Goal: Task Accomplishment & Management: Complete application form

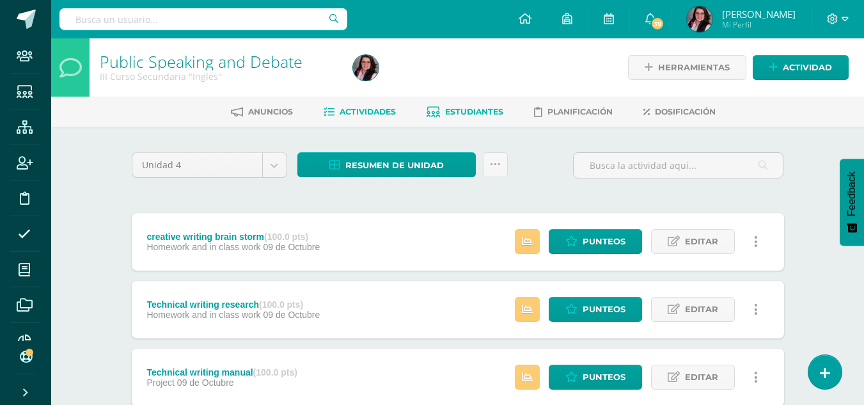
click at [488, 111] on span "Estudiantes" at bounding box center [474, 112] width 58 height 10
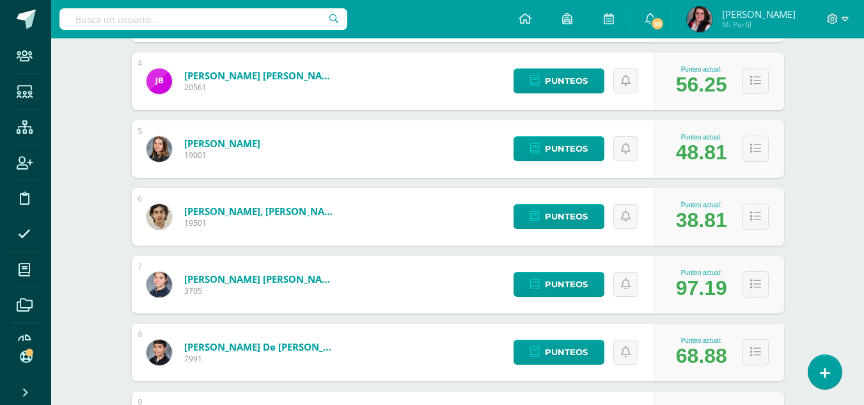
scroll to position [445, 0]
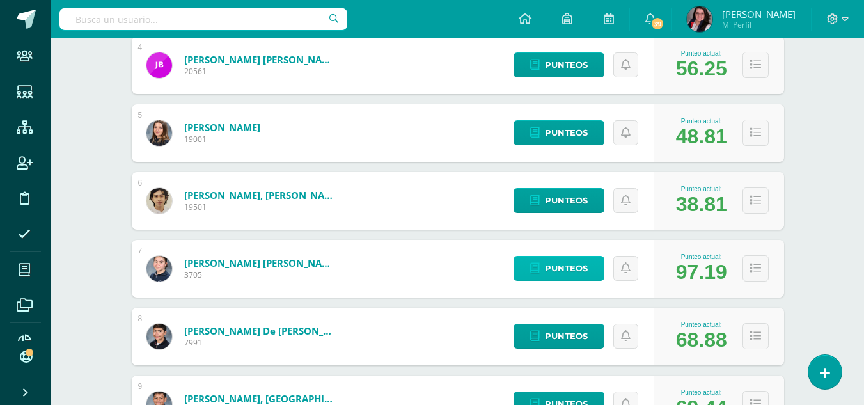
click at [574, 276] on span "Punteos" at bounding box center [566, 269] width 43 height 24
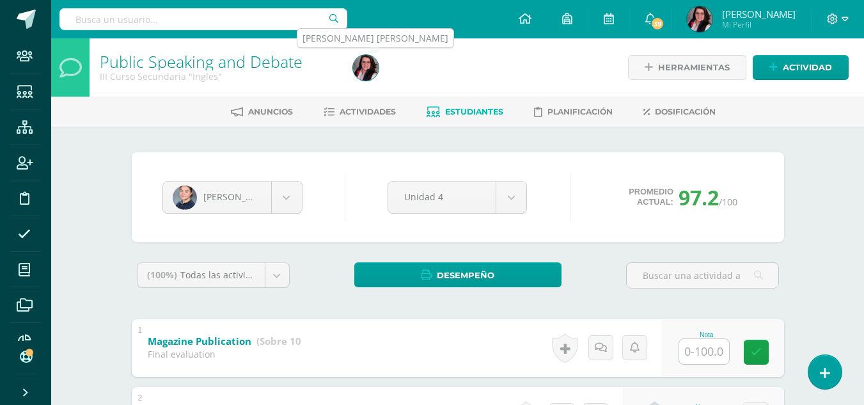
click at [361, 68] on img at bounding box center [366, 68] width 26 height 26
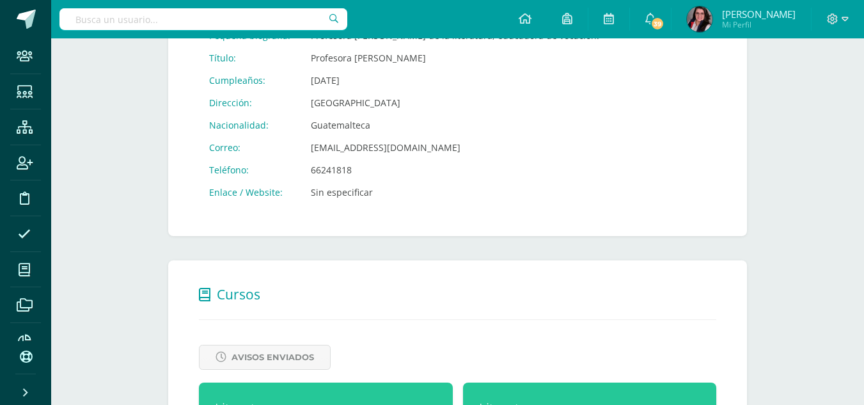
scroll to position [471, 0]
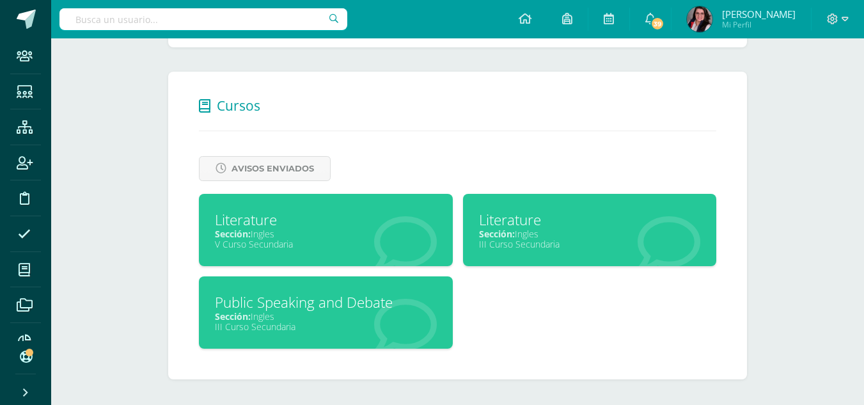
click at [552, 221] on div "Literature" at bounding box center [590, 220] width 222 height 20
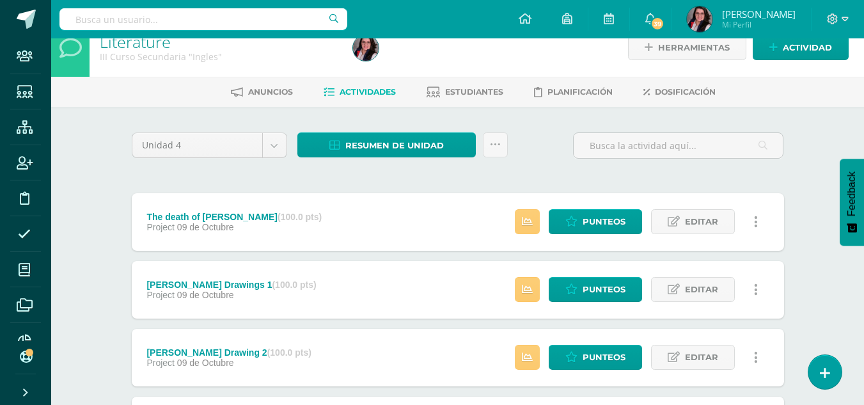
scroll to position [6, 0]
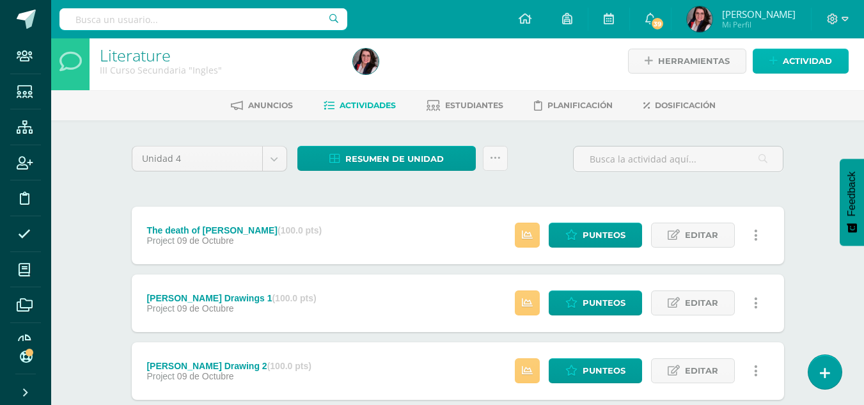
click at [783, 61] on span "Actividad" at bounding box center [807, 61] width 49 height 24
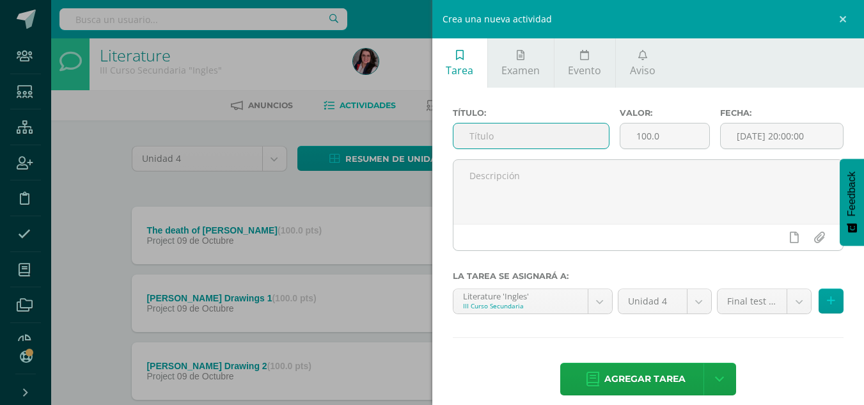
click at [496, 138] on input "text" at bounding box center [531, 135] width 155 height 25
type input "f"
type input "FINAL EVALUATION"
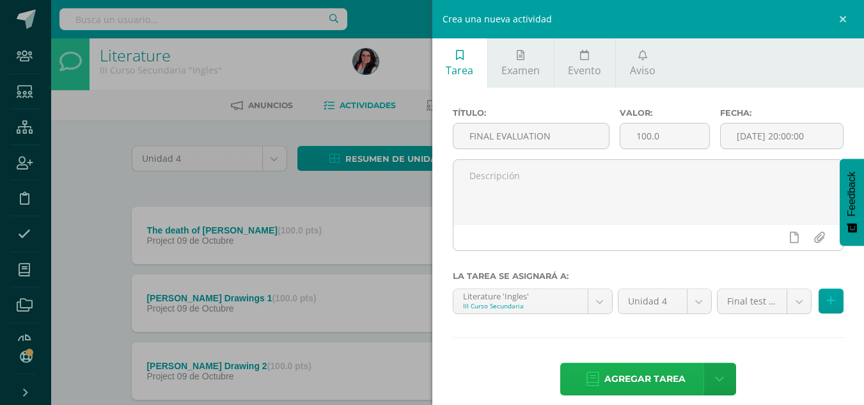
click at [628, 366] on span "Agregar tarea" at bounding box center [645, 378] width 81 height 31
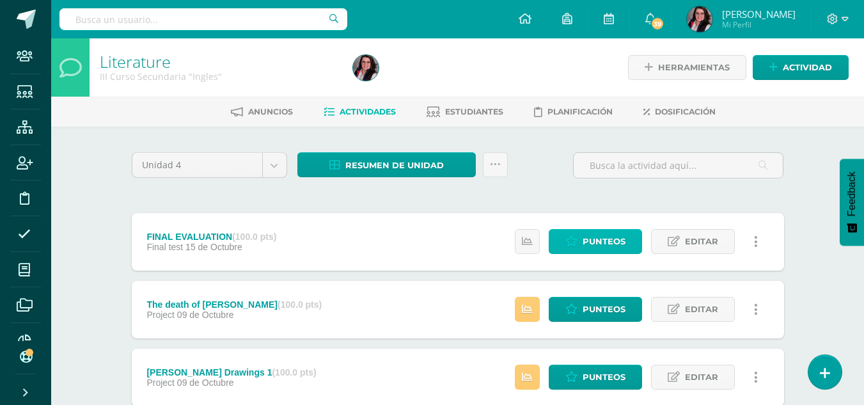
click at [584, 248] on span "Punteos" at bounding box center [604, 242] width 43 height 24
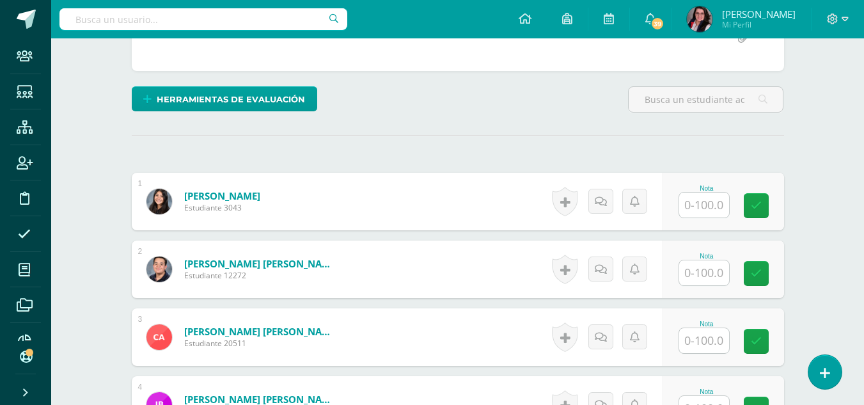
scroll to position [273, 0]
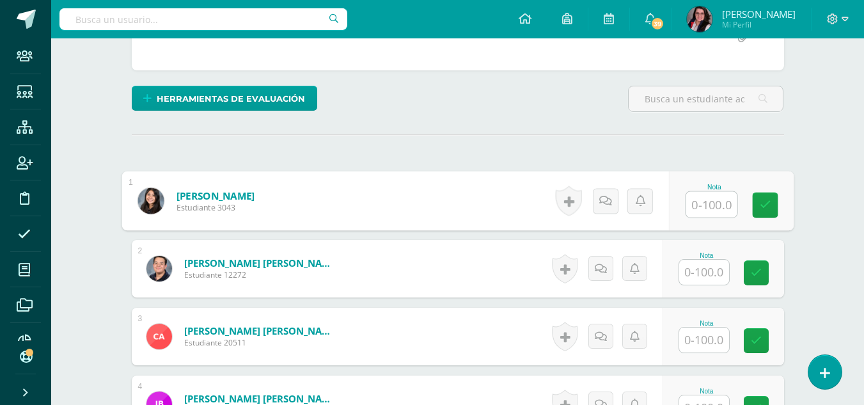
click at [705, 207] on input "text" at bounding box center [711, 205] width 51 height 26
type input "63"
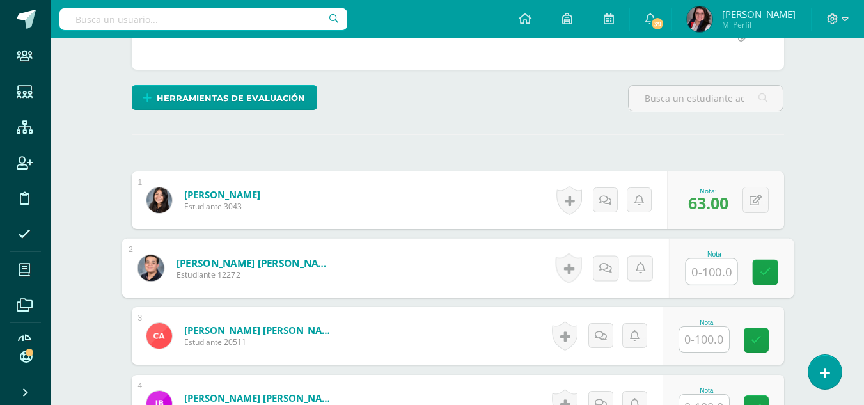
scroll to position [274, 0]
type input "82"
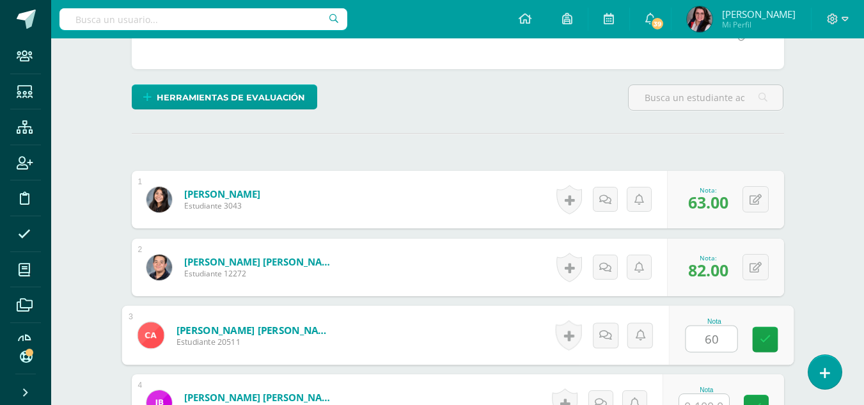
type input "60"
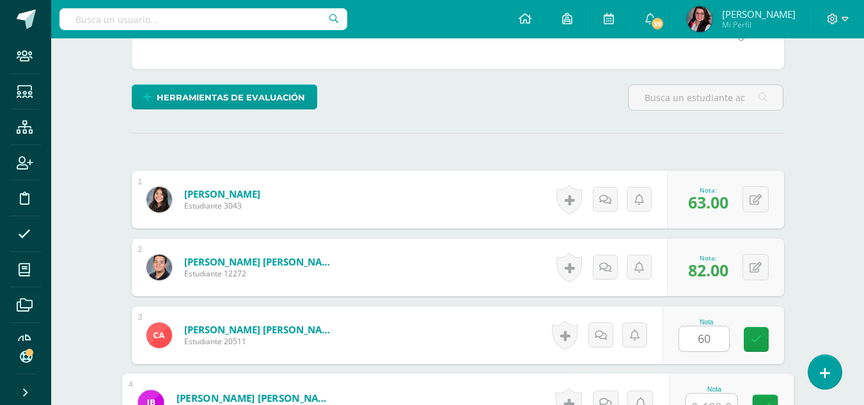
scroll to position [288, 0]
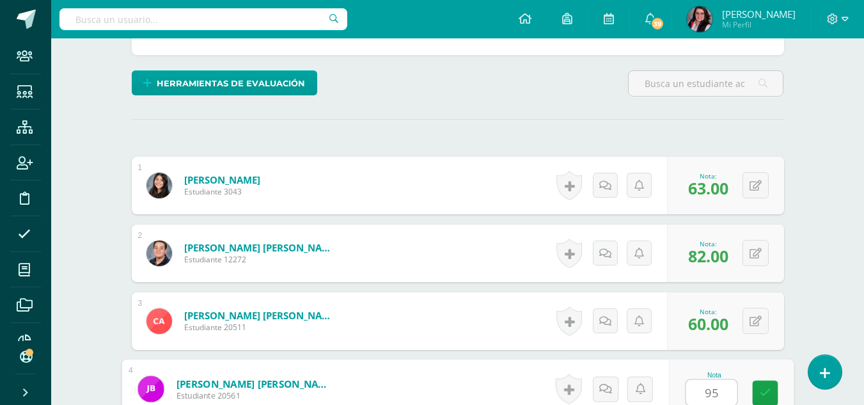
type input "95"
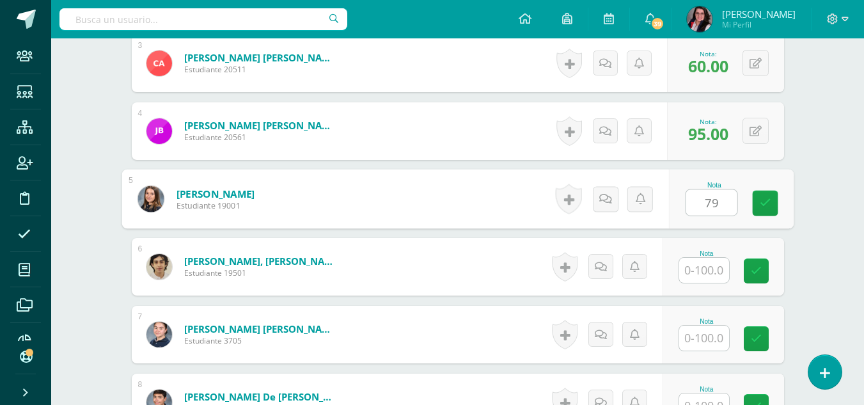
type input "79"
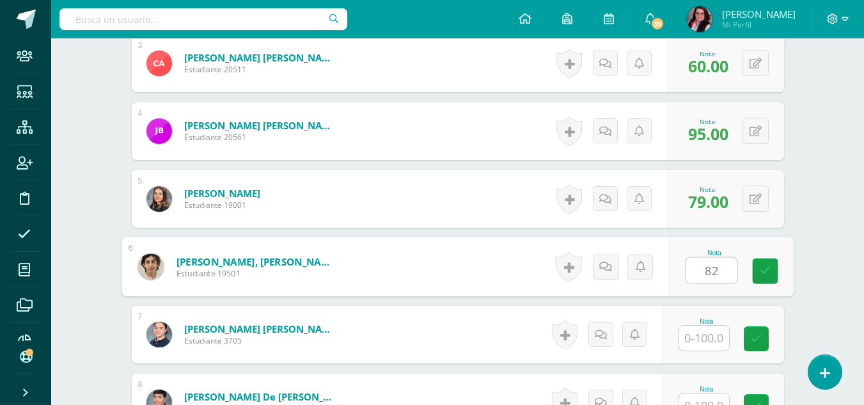
type input "82"
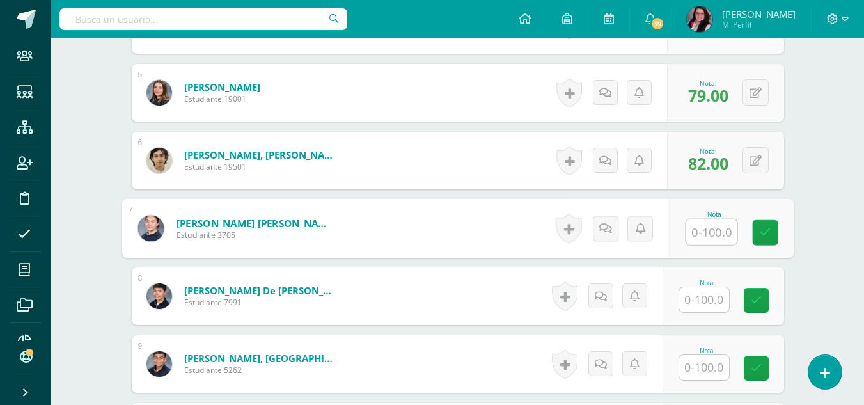
scroll to position [656, 0]
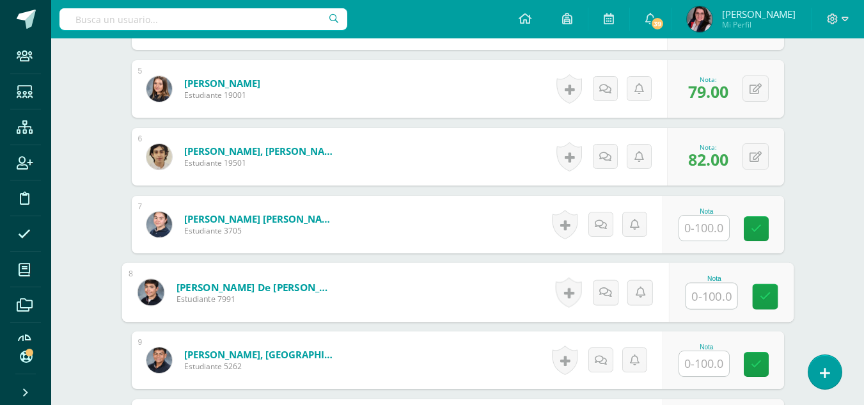
click at [702, 296] on input "text" at bounding box center [711, 296] width 51 height 26
type input "68"
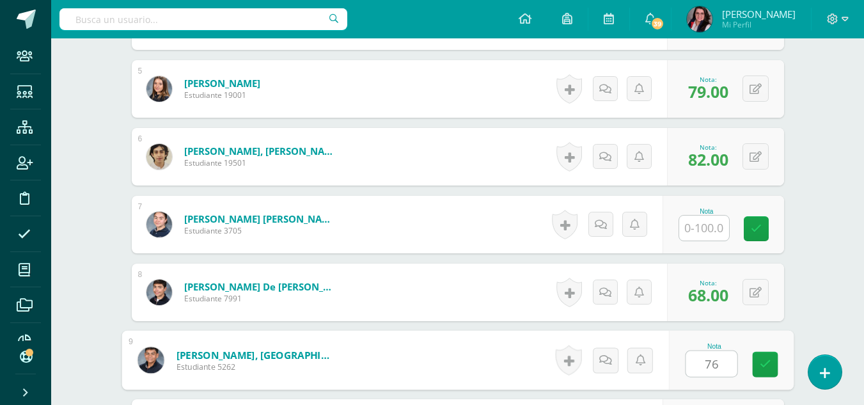
type input "76"
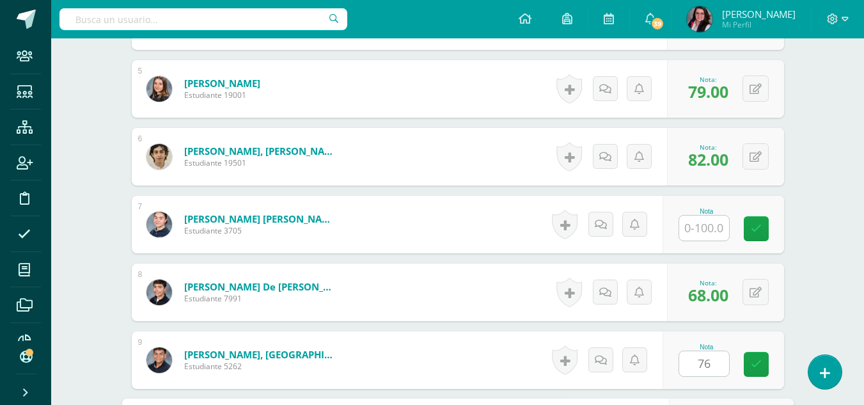
scroll to position [885, 0]
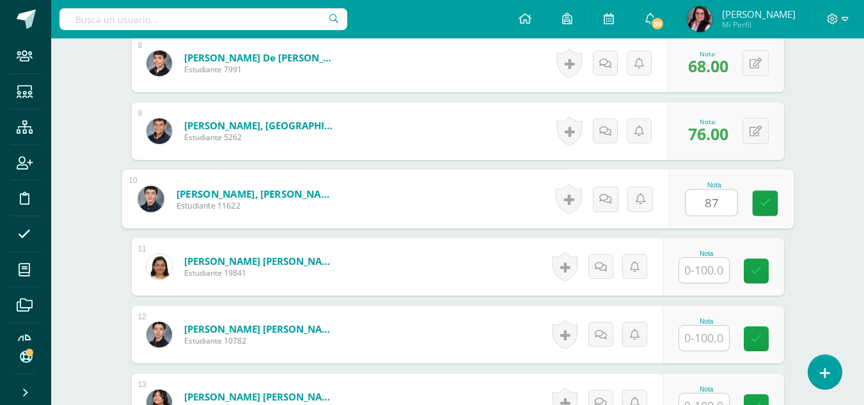
type input "87"
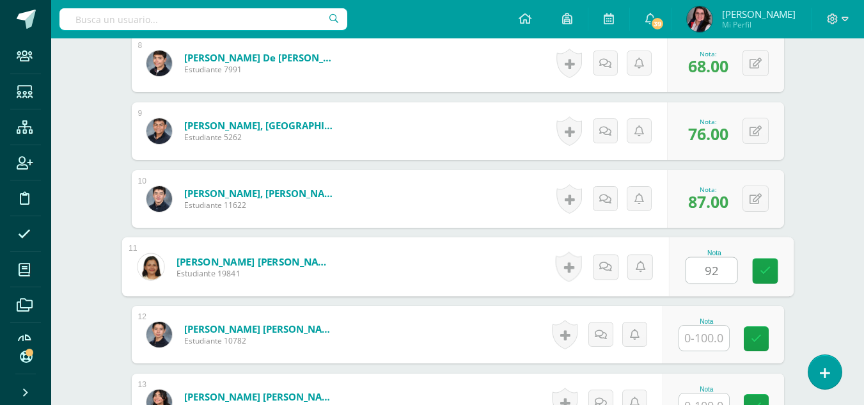
type input "92"
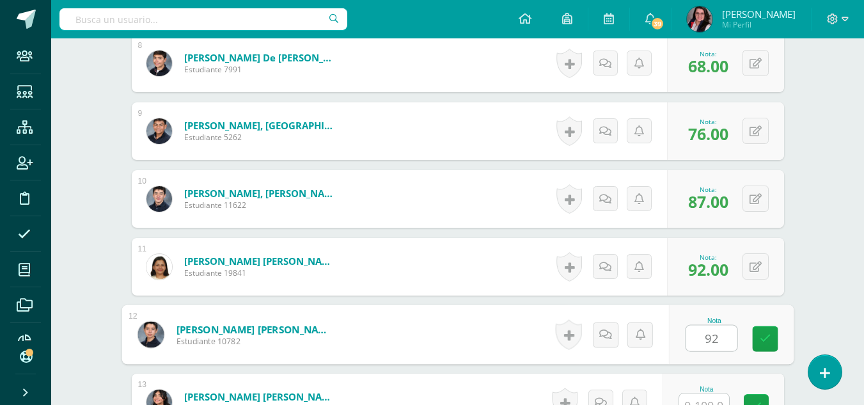
type input "92"
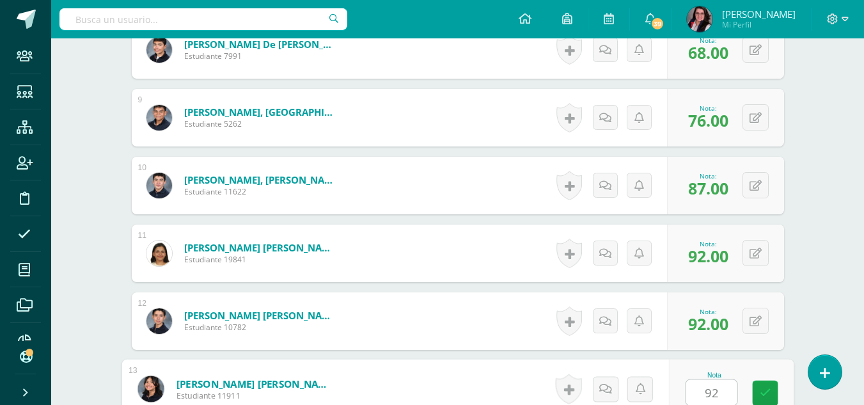
type input "92"
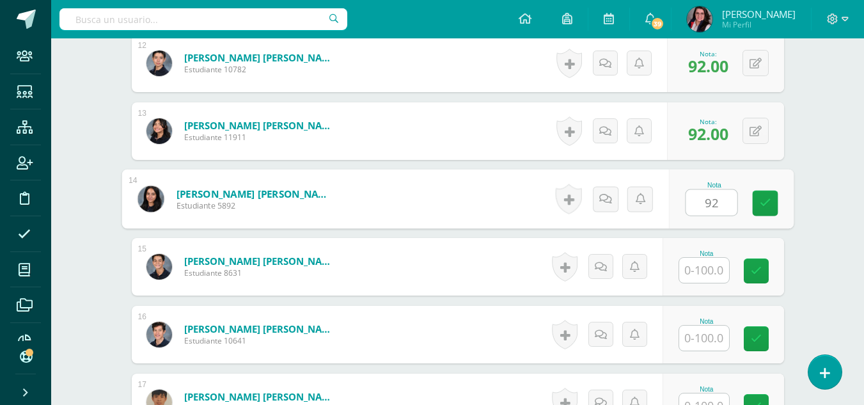
type input "92"
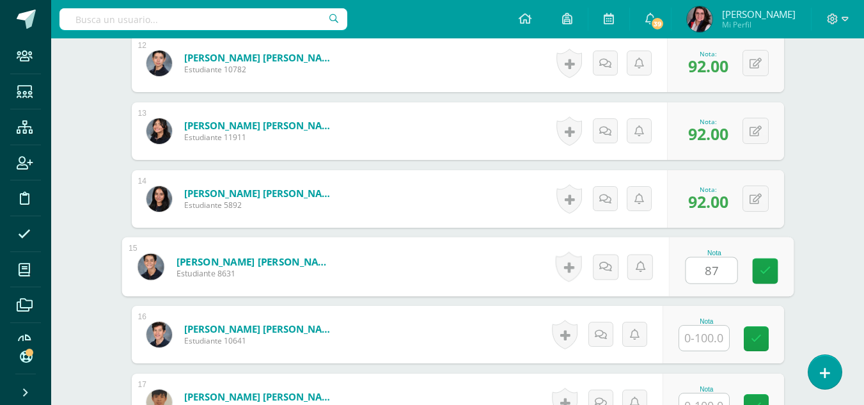
type input "87"
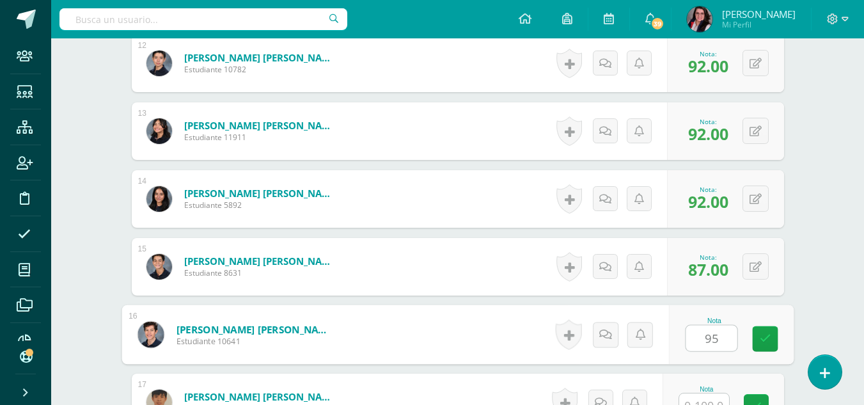
type input "95"
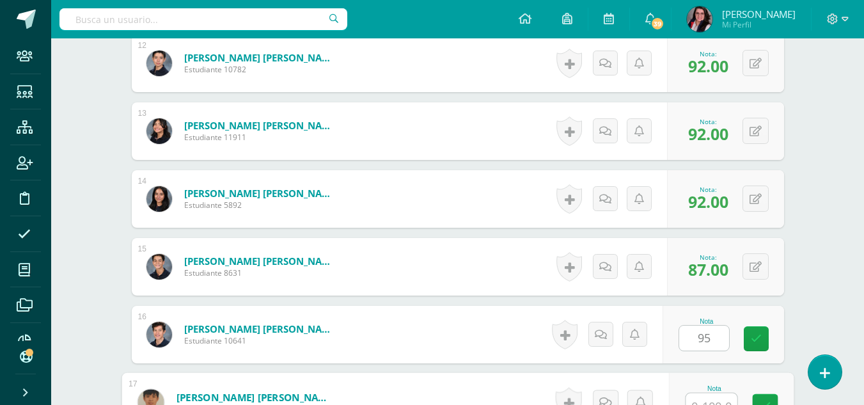
scroll to position [1169, 0]
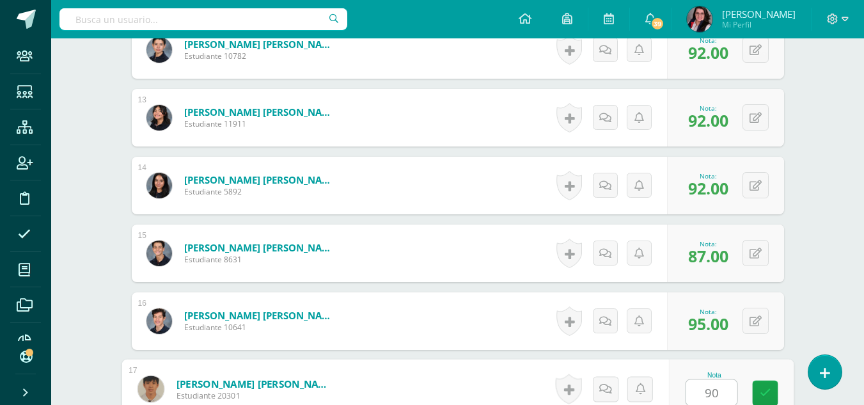
type input "90"
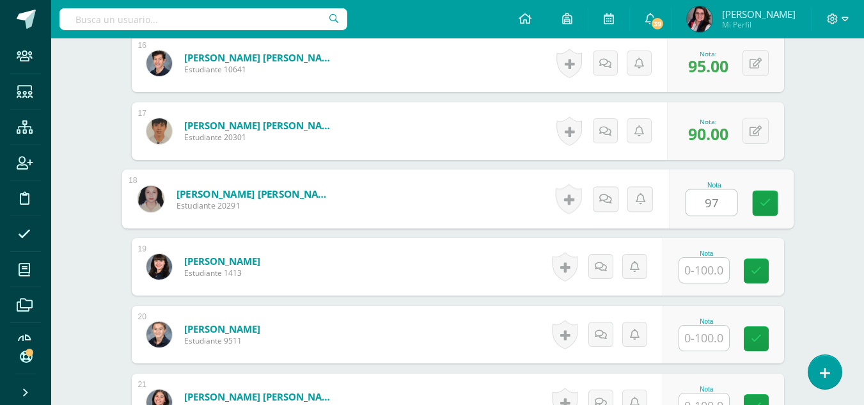
type input "97"
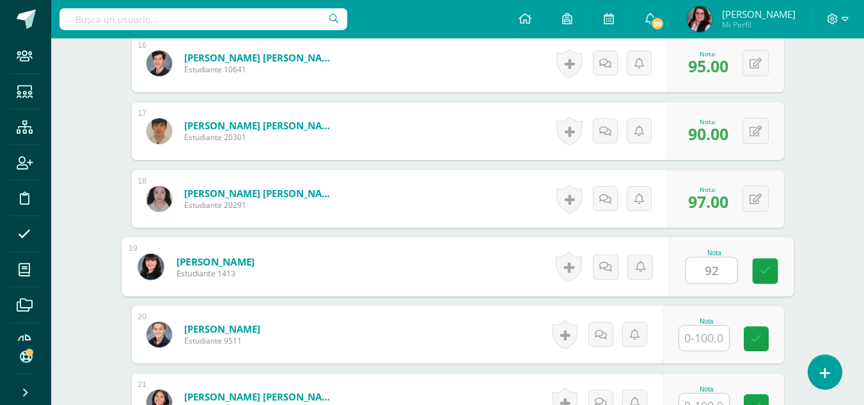
type input "92"
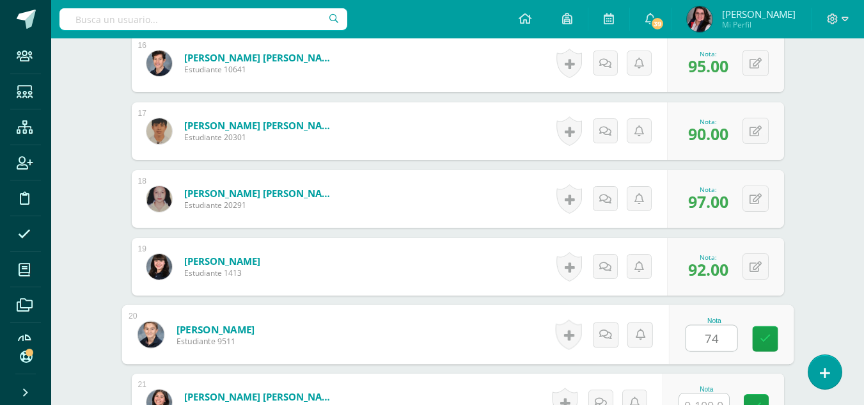
type input "74"
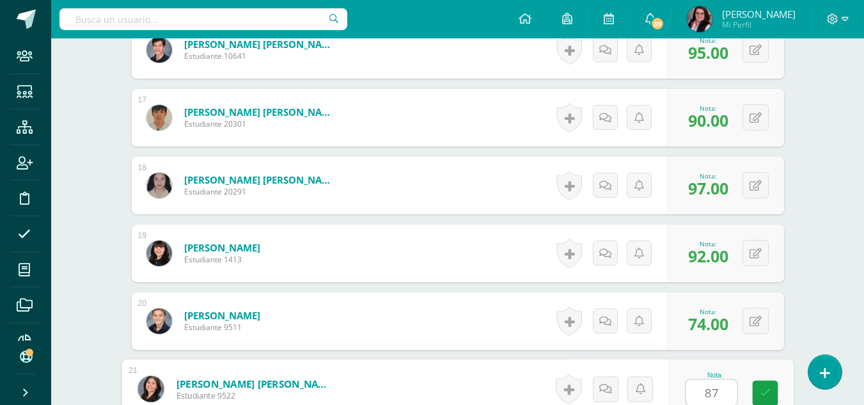
type input "87"
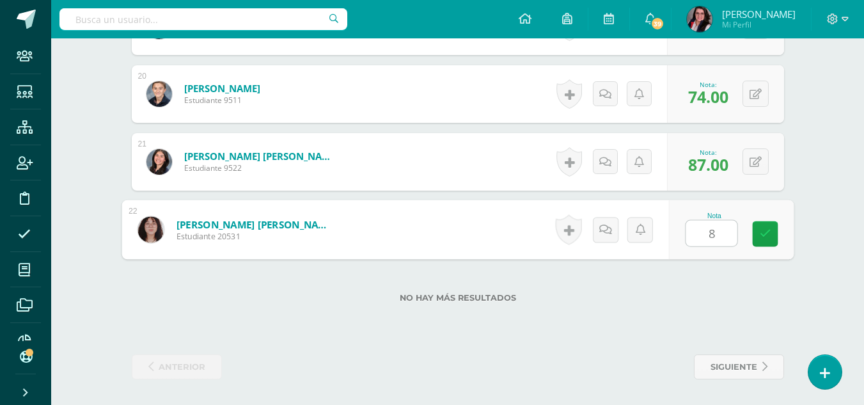
type input "82"
